Goal: Task Accomplishment & Management: Use online tool/utility

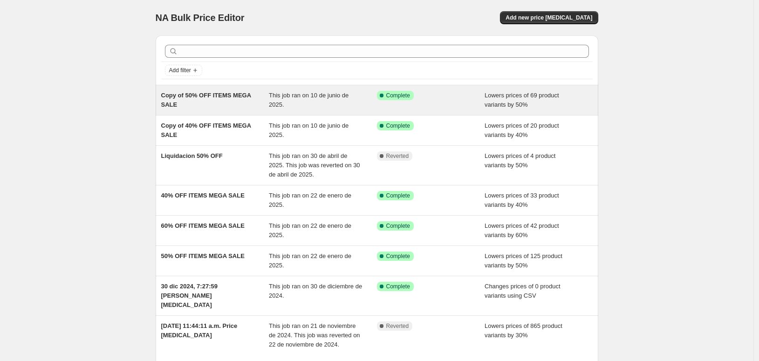
click at [349, 108] on span "This job ran on 10 de junio de 2025." at bounding box center [309, 100] width 80 height 16
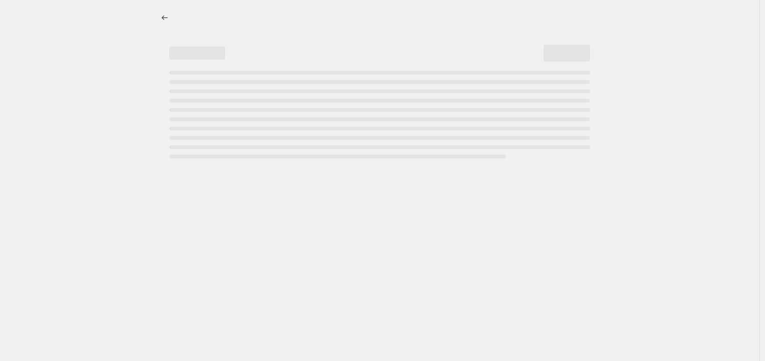
select select "percentage"
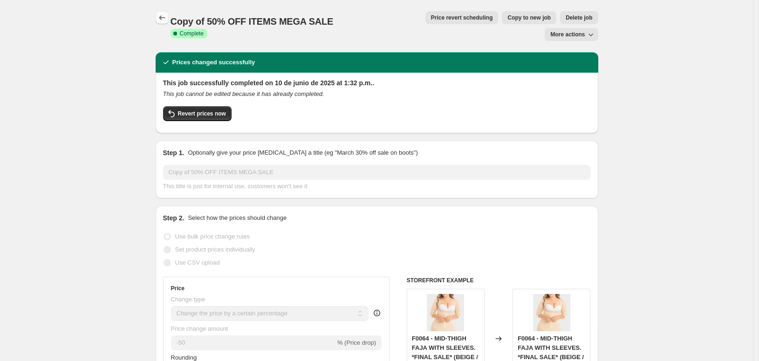
click at [156, 16] on button "Price change jobs" at bounding box center [162, 17] width 13 height 13
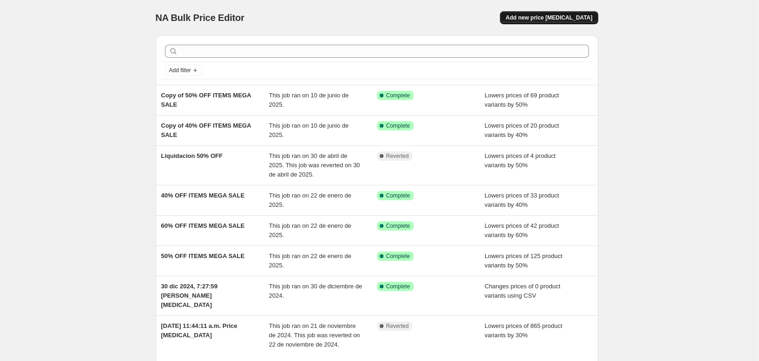
click at [584, 21] on span "Add new price [MEDICAL_DATA]" at bounding box center [549, 17] width 87 height 7
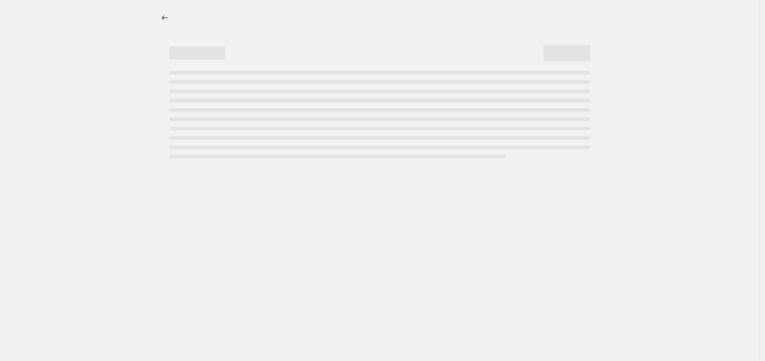
select select "percentage"
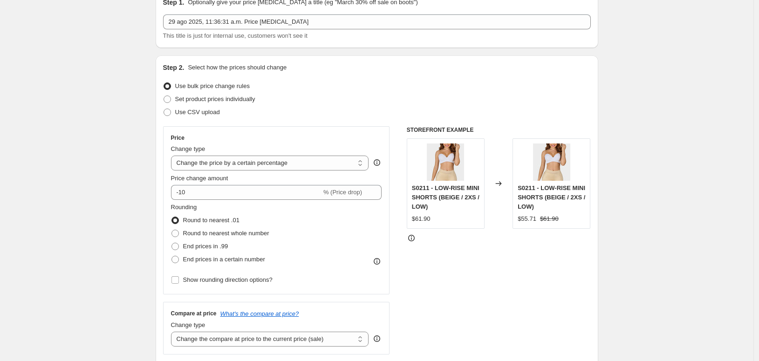
scroll to position [103, 0]
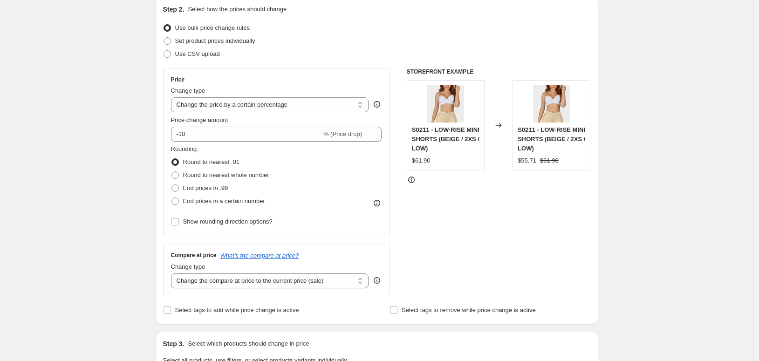
drag, startPoint x: 153, startPoint y: 149, endPoint x: 110, endPoint y: 149, distance: 42.9
click at [156, 149] on div "Step 2. Select how the prices should change Use bulk price change rules Set pro…" at bounding box center [377, 160] width 443 height 327
click at [148, 148] on div "Step 1. Optionally give your price [MEDICAL_DATA] a title (eg "March 30% off sa…" at bounding box center [373, 349] width 450 height 850
drag, startPoint x: 365, startPoint y: 96, endPoint x: 363, endPoint y: 47, distance: 49.0
click at [365, 44] on div "Step 2. Select how the prices should change Use bulk price change rules Set pro…" at bounding box center [377, 161] width 428 height 312
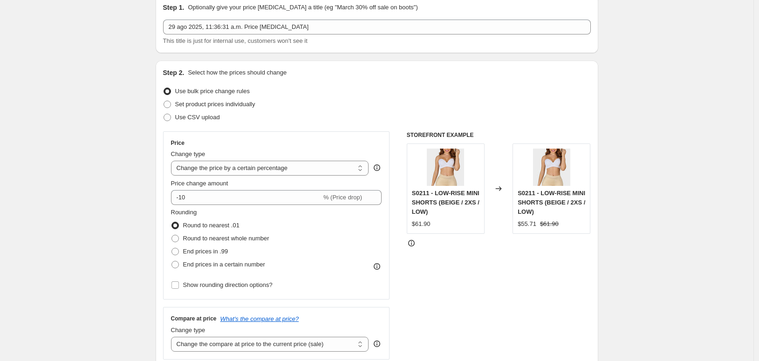
scroll to position [0, 0]
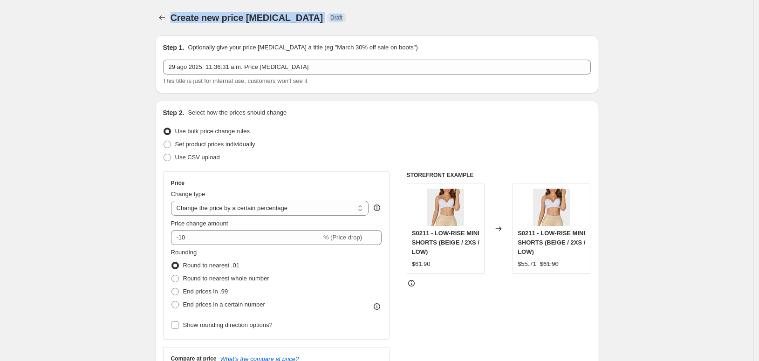
drag, startPoint x: 123, startPoint y: 22, endPoint x: 305, endPoint y: 24, distance: 182.7
click at [310, 24] on div "Create new price [MEDICAL_DATA] Draft" at bounding box center [320, 17] width 298 height 13
drag, startPoint x: 690, startPoint y: 57, endPoint x: 658, endPoint y: 42, distance: 36.1
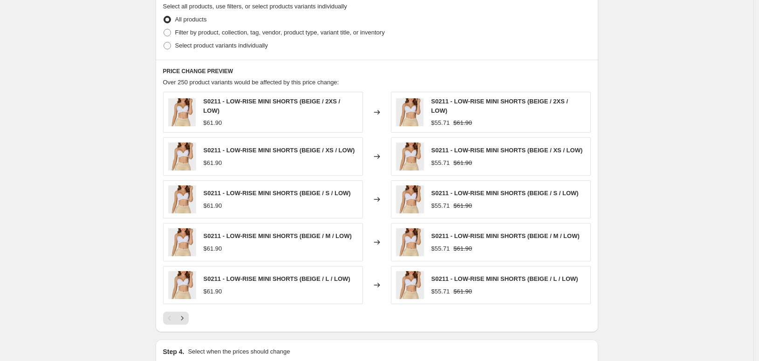
scroll to position [466, 0]
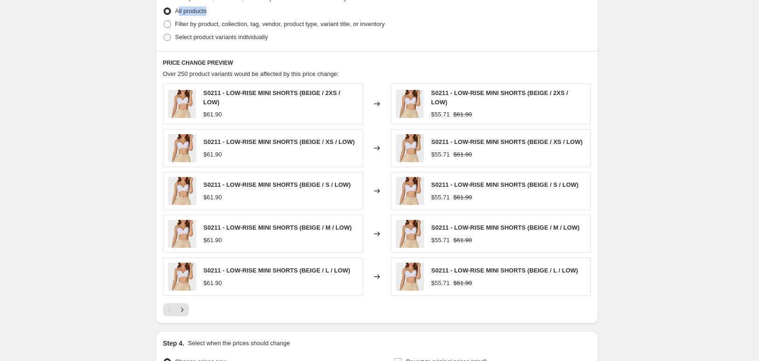
drag, startPoint x: 175, startPoint y: 107, endPoint x: 128, endPoint y: 106, distance: 47.6
click at [163, 18] on div "All products" at bounding box center [377, 11] width 428 height 13
drag, startPoint x: 393, startPoint y: 124, endPoint x: 129, endPoint y: 124, distance: 264.3
click at [163, 31] on div "Filter by product, collection, tag, vendor, product type, variant title, or inv…" at bounding box center [377, 24] width 428 height 13
click at [265, 44] on div "Select product variants individually" at bounding box center [377, 37] width 428 height 13
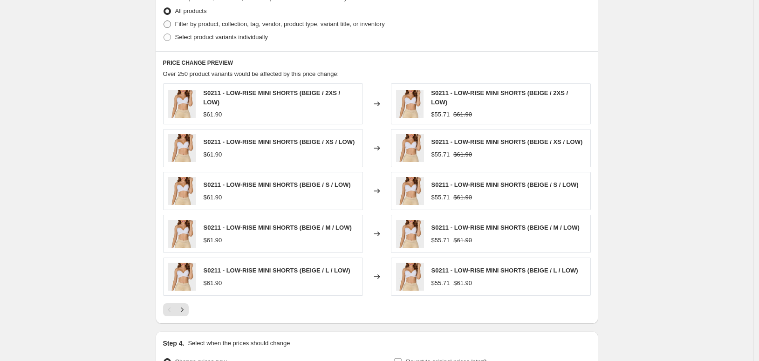
click at [164, 28] on span at bounding box center [167, 24] width 7 height 7
click at [164, 21] on input "Filter by product, collection, tag, vendor, product type, variant title, or inv…" at bounding box center [164, 21] width 0 height 0
radio input "true"
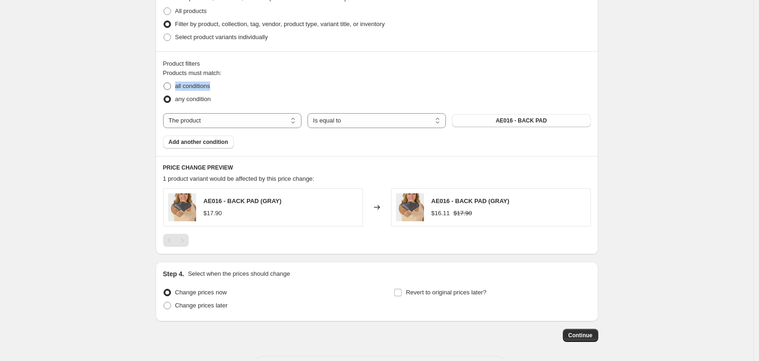
drag, startPoint x: 153, startPoint y: 198, endPoint x: 124, endPoint y: 198, distance: 29.4
click at [163, 93] on div "all conditions" at bounding box center [377, 86] width 428 height 13
click at [252, 106] on fieldset "Products must match: all conditions any condition" at bounding box center [377, 87] width 428 height 37
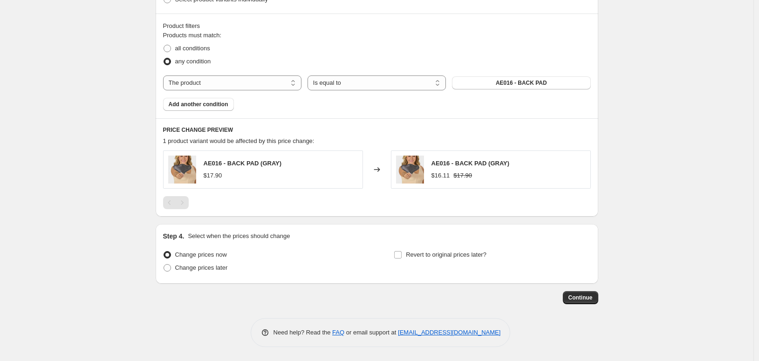
scroll to position [570, 0]
click at [216, 90] on select "The product The product's collection The product's tag The product's vendor The…" at bounding box center [232, 83] width 138 height 15
click at [377, 68] on fieldset "Products must match: all conditions any condition" at bounding box center [377, 49] width 428 height 37
click at [179, 90] on select "The product The product's collection The product's tag The product's vendor The…" at bounding box center [232, 83] width 138 height 15
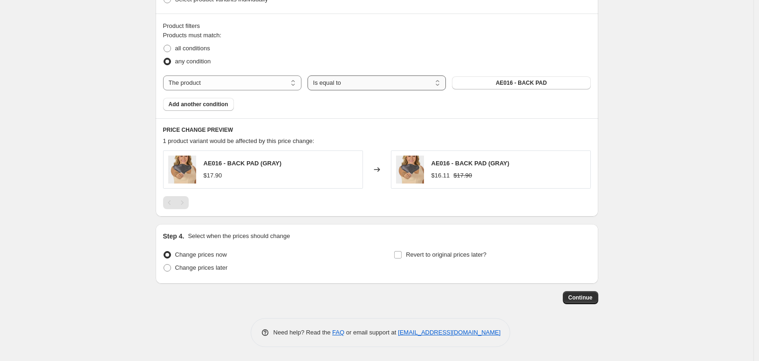
click at [379, 76] on select "Is equal to Is not equal to" at bounding box center [377, 83] width 138 height 15
click at [591, 80] on div "Products must match: all conditions any condition The product The product's col…" at bounding box center [377, 71] width 428 height 80
click at [591, 90] on button "AE016 - BACK PAD" at bounding box center [521, 82] width 138 height 13
click at [374, 90] on select "Is equal to Is not equal to" at bounding box center [377, 83] width 138 height 15
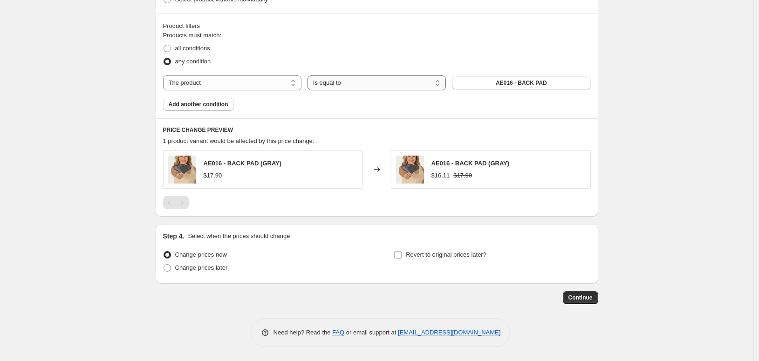
click at [352, 90] on select "Is equal to Is not equal to" at bounding box center [377, 83] width 138 height 15
click at [169, 108] on span "Add another condition" at bounding box center [199, 104] width 60 height 7
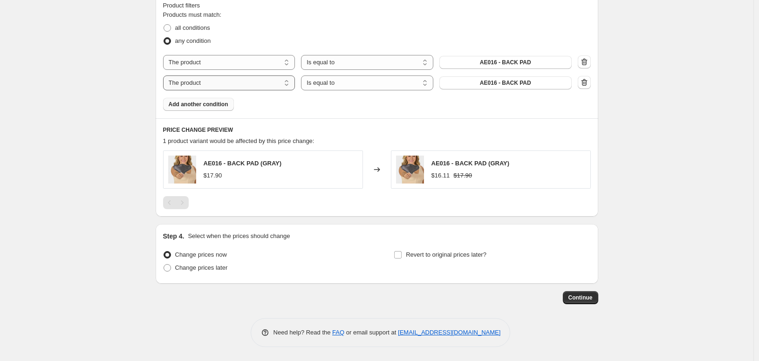
click at [172, 90] on select "The product The product's collection The product's tag The product's vendor The…" at bounding box center [229, 83] width 132 height 15
click at [239, 90] on select "The product The product's collection The product's tag The product's vendor The…" at bounding box center [229, 83] width 132 height 15
select select "collection"
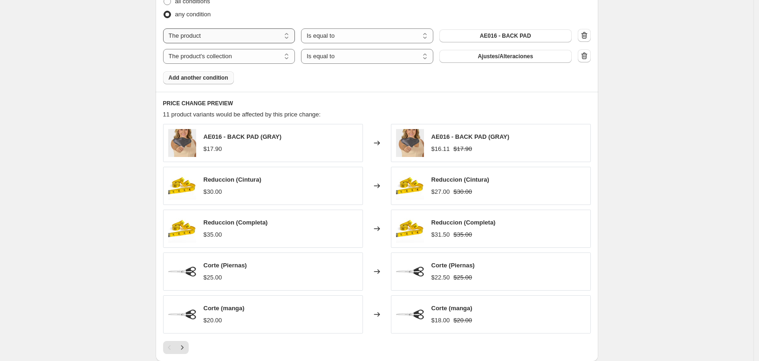
click at [197, 43] on select "The product The product's collection The product's tag The product's vendor The…" at bounding box center [229, 35] width 132 height 15
click at [163, 43] on select "The product The product's collection The product's tag The product's vendor The…" at bounding box center [229, 35] width 132 height 15
click at [325, 43] on select "Is equal to Is not equal to" at bounding box center [367, 35] width 132 height 15
select select "not_equal"
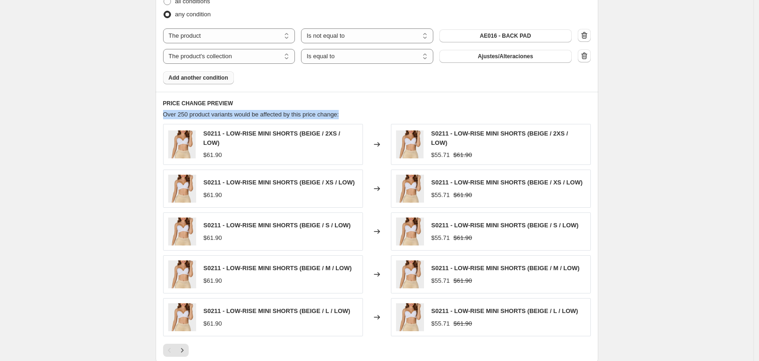
drag, startPoint x: 337, startPoint y: 246, endPoint x: 124, endPoint y: 231, distance: 212.6
click at [156, 248] on div "PRICE CHANGE PREVIEW Over 250 product variants would be affected by this price …" at bounding box center [377, 228] width 443 height 273
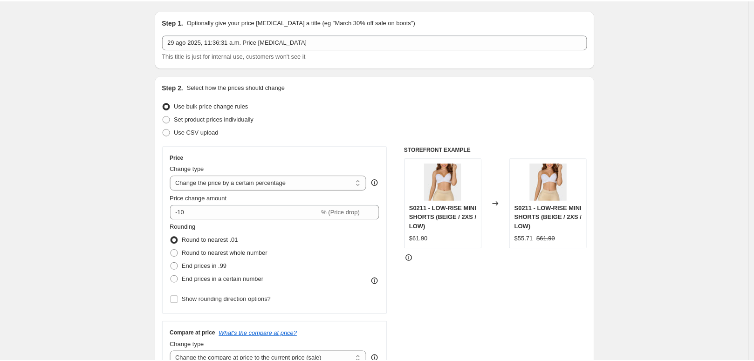
scroll to position [0, 0]
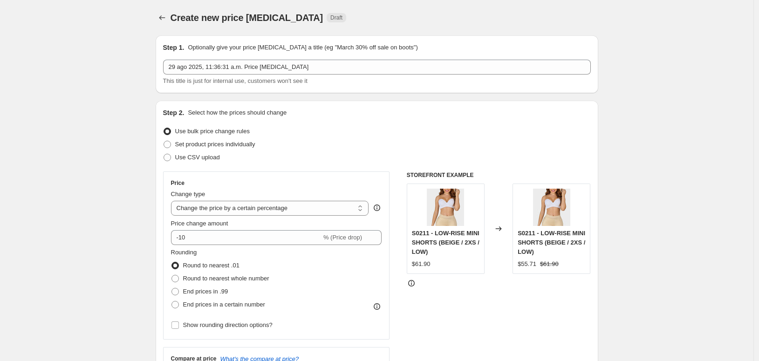
drag, startPoint x: 470, startPoint y: 120, endPoint x: 443, endPoint y: 187, distance: 72.5
click at [158, 22] on icon "Price change jobs" at bounding box center [162, 17] width 9 height 9
